Goal: Find specific page/section: Find specific page/section

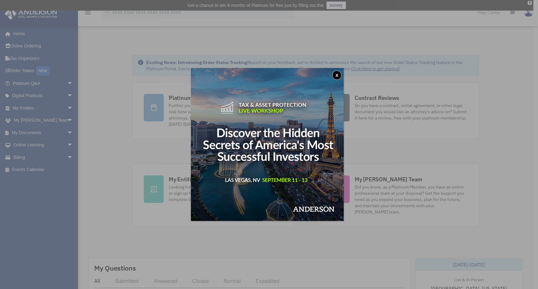
click at [339, 73] on button "x" at bounding box center [336, 74] width 9 height 9
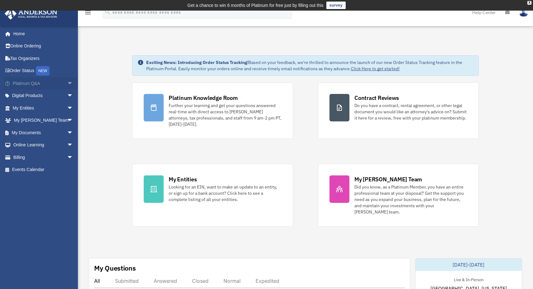
click at [67, 82] on span "arrow_drop_down" at bounding box center [73, 83] width 12 height 13
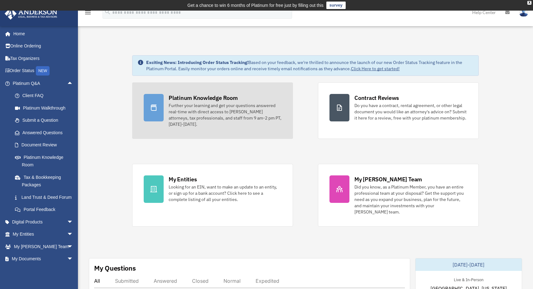
click at [216, 97] on div "Platinum Knowledge Room" at bounding box center [203, 98] width 69 height 8
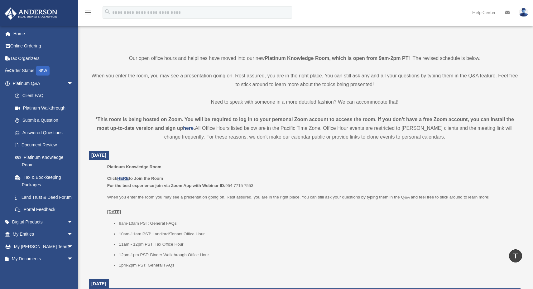
scroll to position [139, 0]
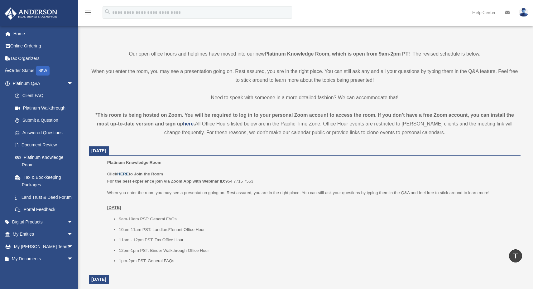
click at [121, 175] on u "HERE" at bounding box center [123, 174] width 12 height 5
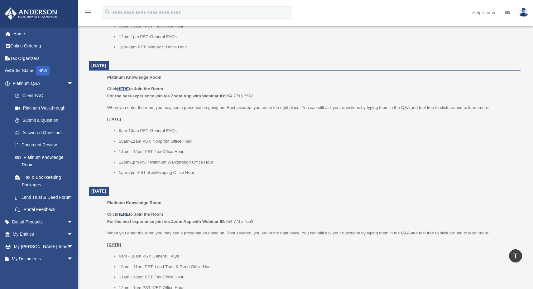
scroll to position [481, 0]
